Goal: Task Accomplishment & Management: Manage account settings

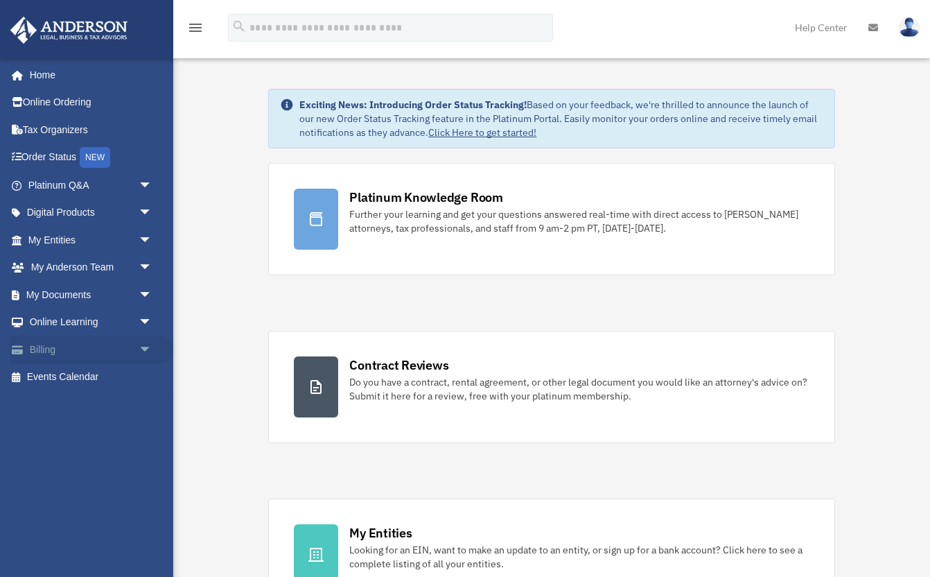
click at [139, 348] on span "arrow_drop_down" at bounding box center [153, 350] width 28 height 28
click at [90, 428] on link "Manage Payments" at bounding box center [96, 433] width 154 height 28
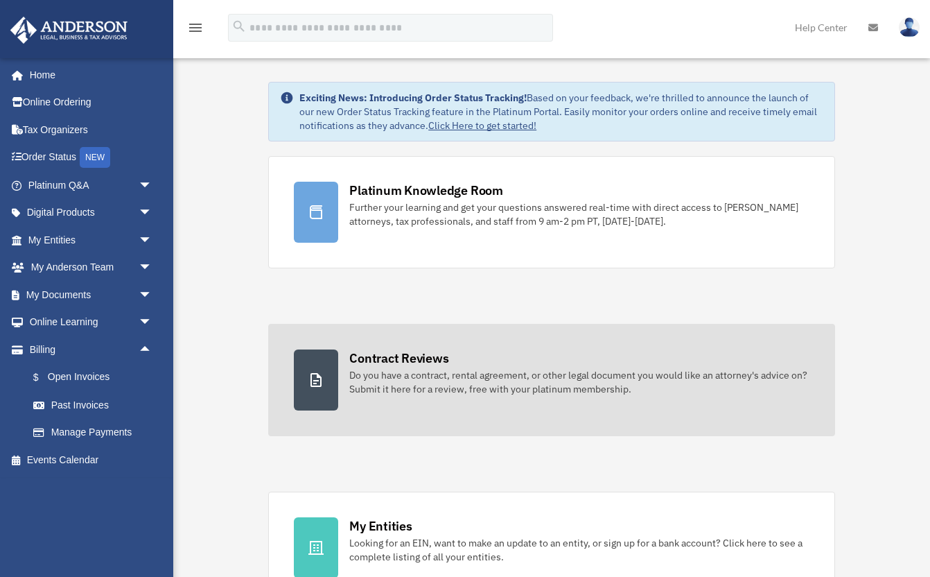
scroll to position [24, 0]
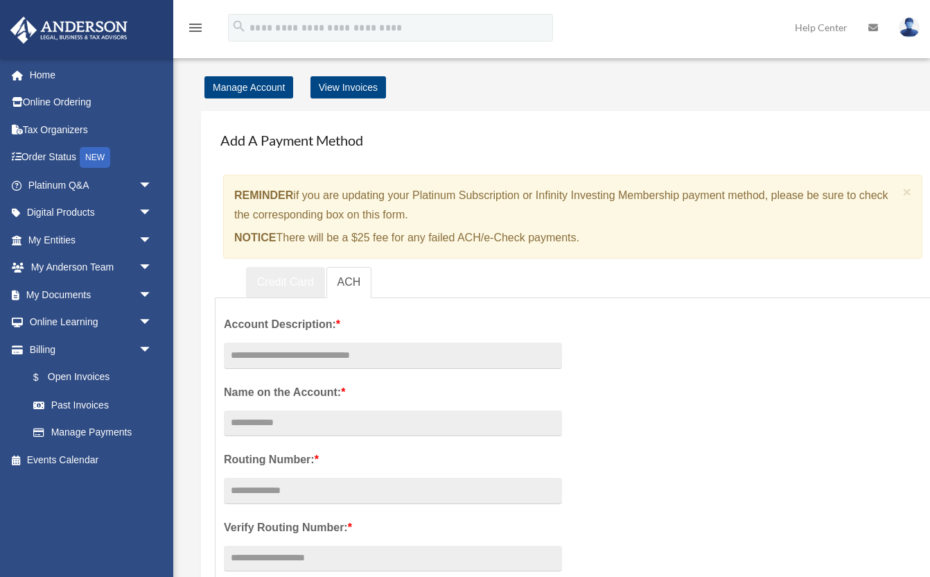
click at [294, 283] on link "Credit Card" at bounding box center [285, 282] width 79 height 31
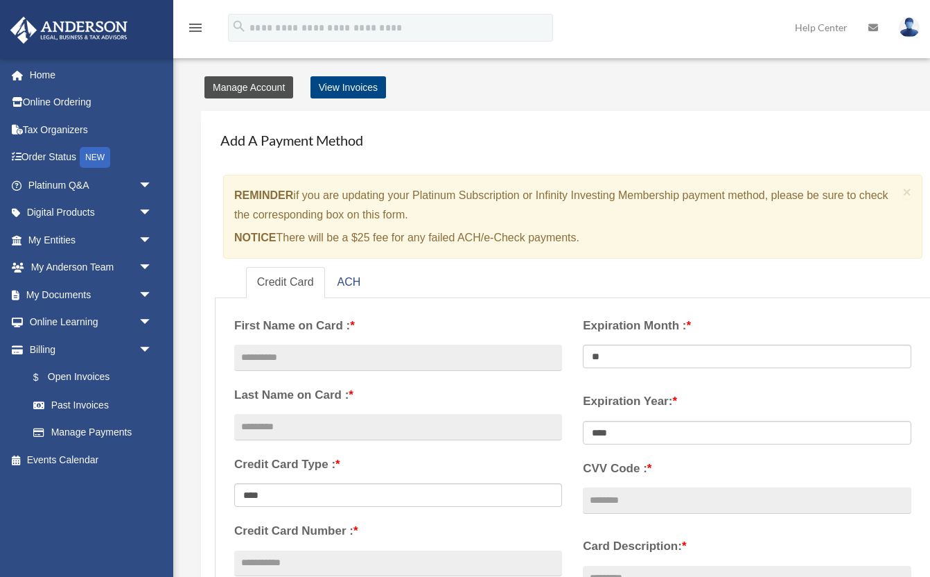
click at [245, 91] on link "Manage Account" at bounding box center [249, 87] width 89 height 22
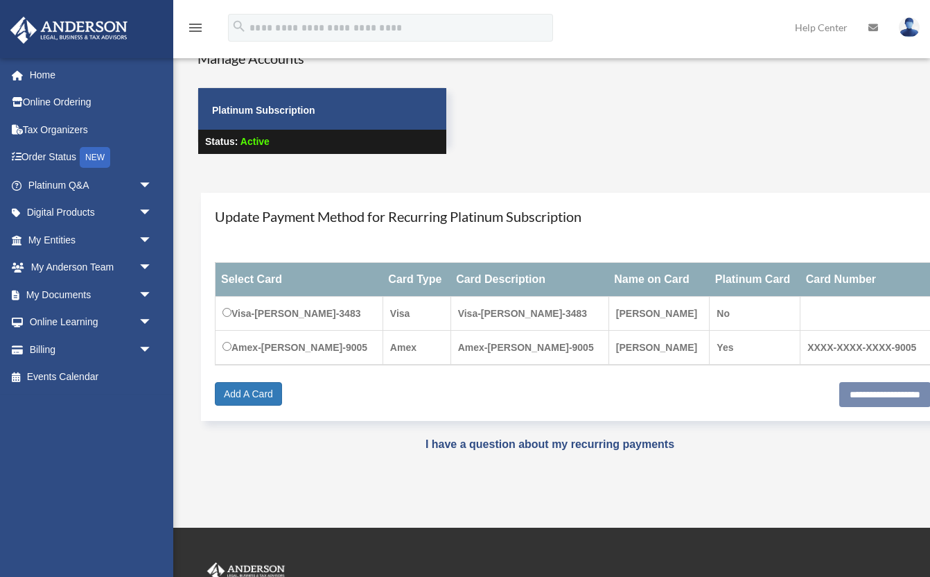
scroll to position [27, 0]
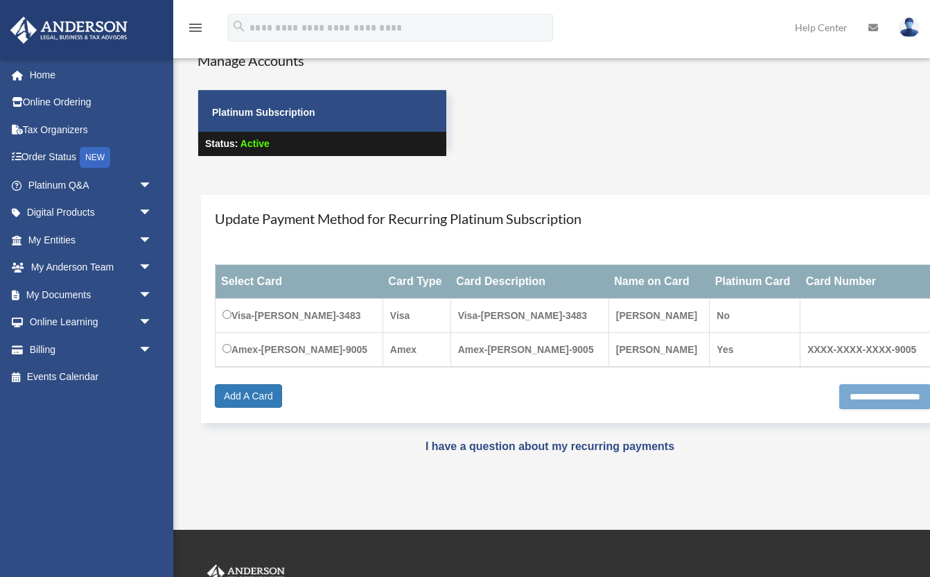
click at [840, 395] on input "**********" at bounding box center [886, 396] width 92 height 25
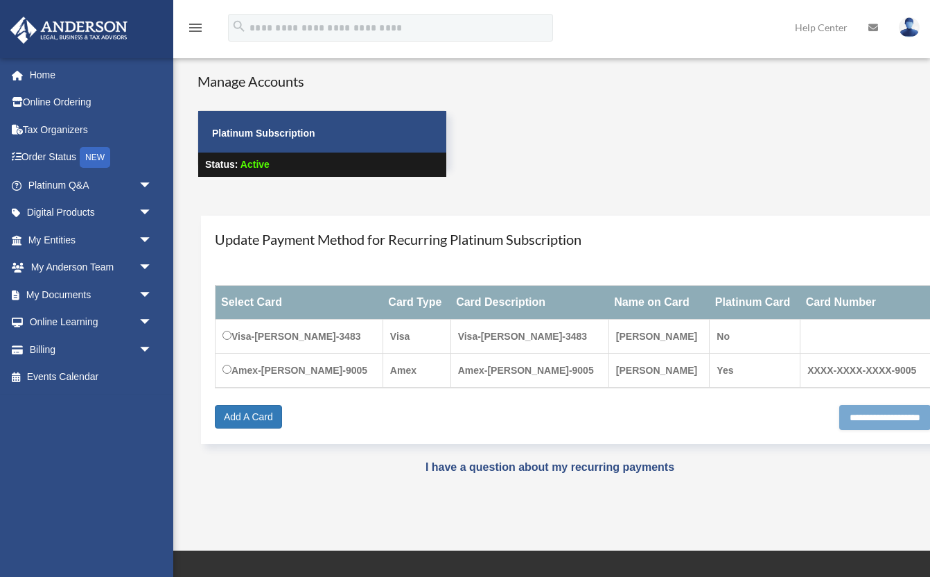
scroll to position [0, 0]
